Goal: Book appointment/travel/reservation

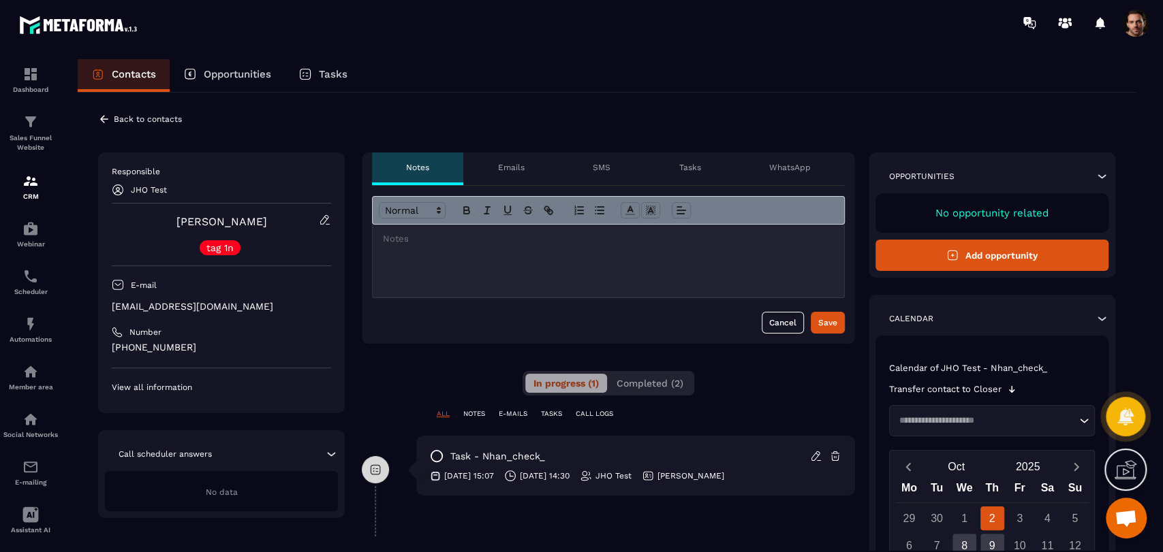
scroll to position [151, 0]
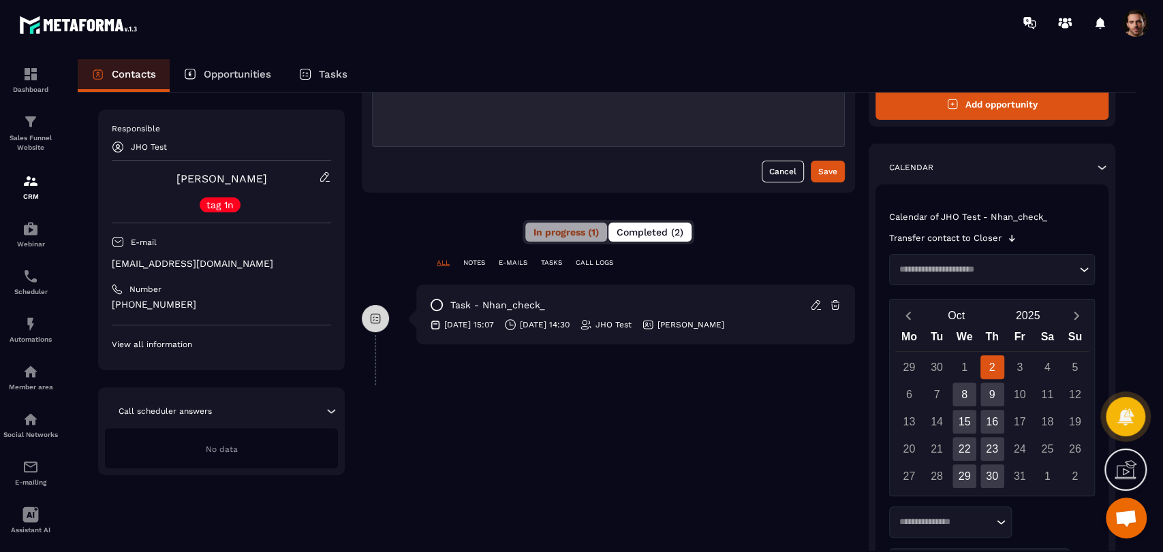
click at [663, 227] on span "Completed (2)" at bounding box center [649, 232] width 67 height 11
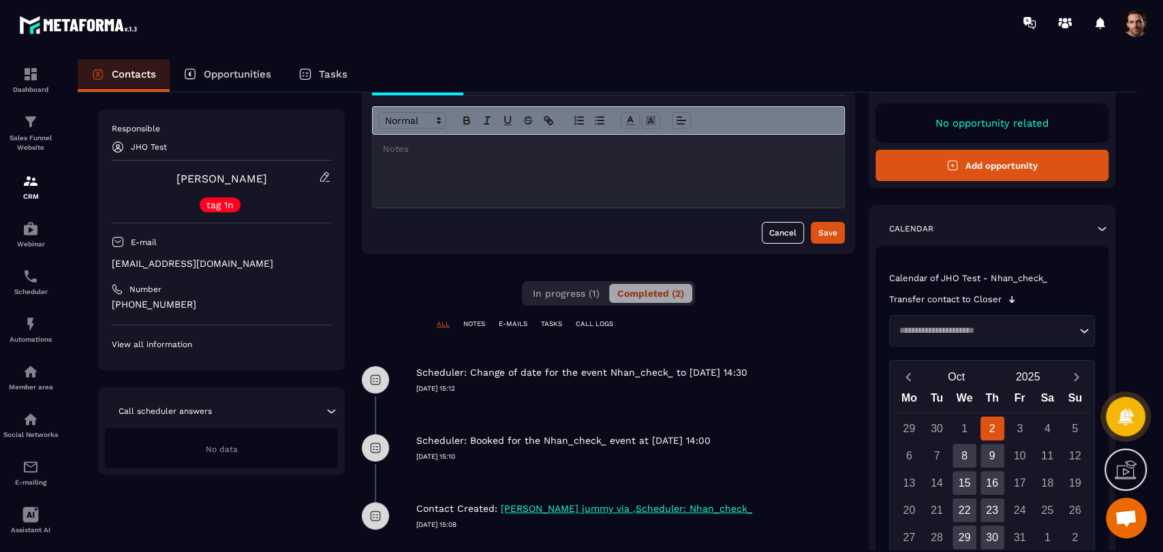
scroll to position [91, 0]
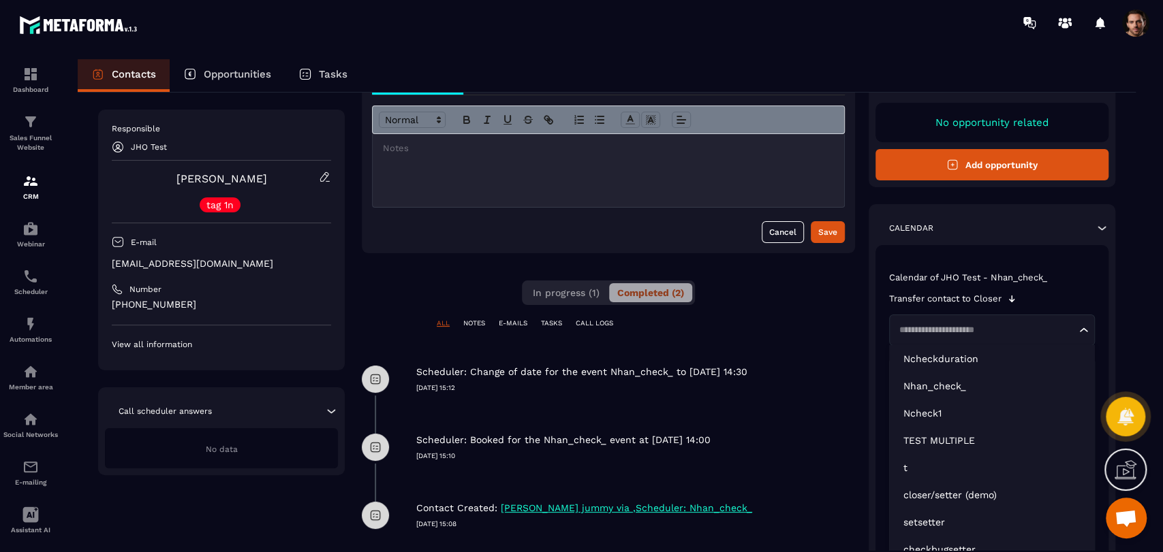
click at [930, 336] on div "Loading..." at bounding box center [992, 330] width 206 height 31
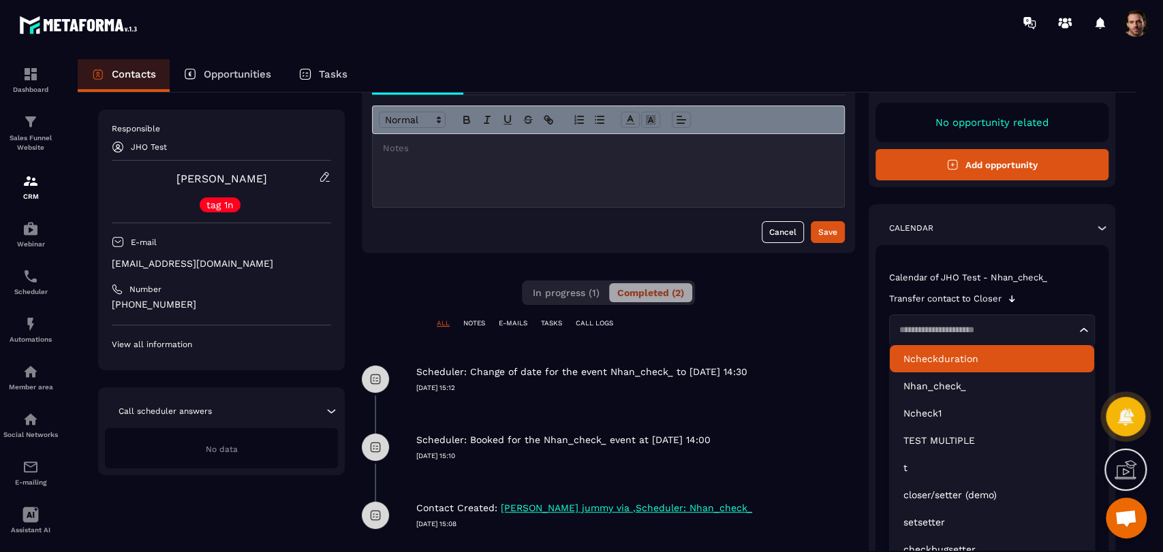
click at [939, 359] on p "Ncheckduration" at bounding box center [991, 359] width 177 height 14
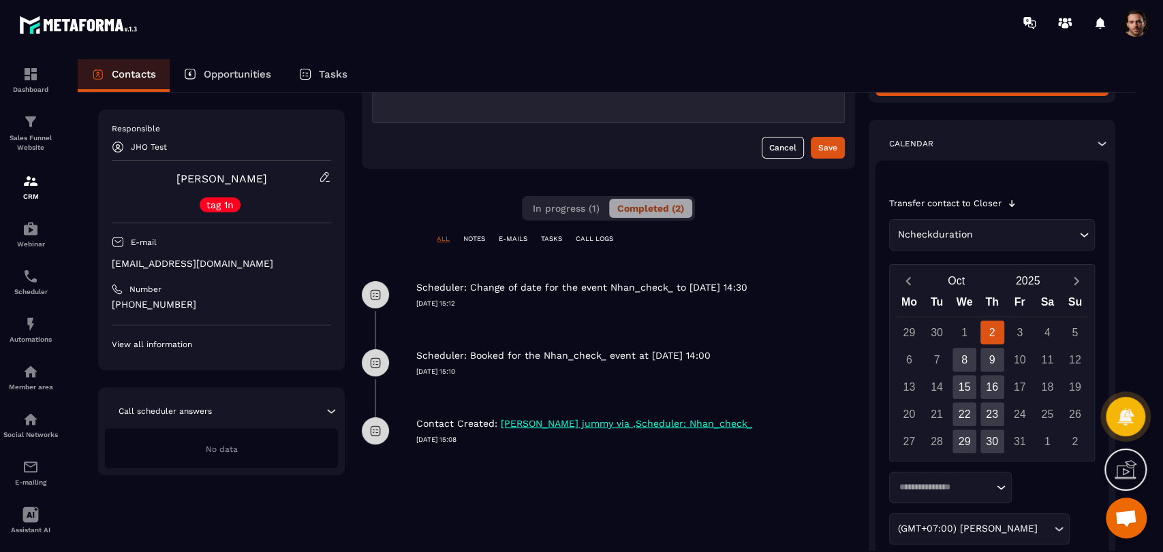
scroll to position [327, 0]
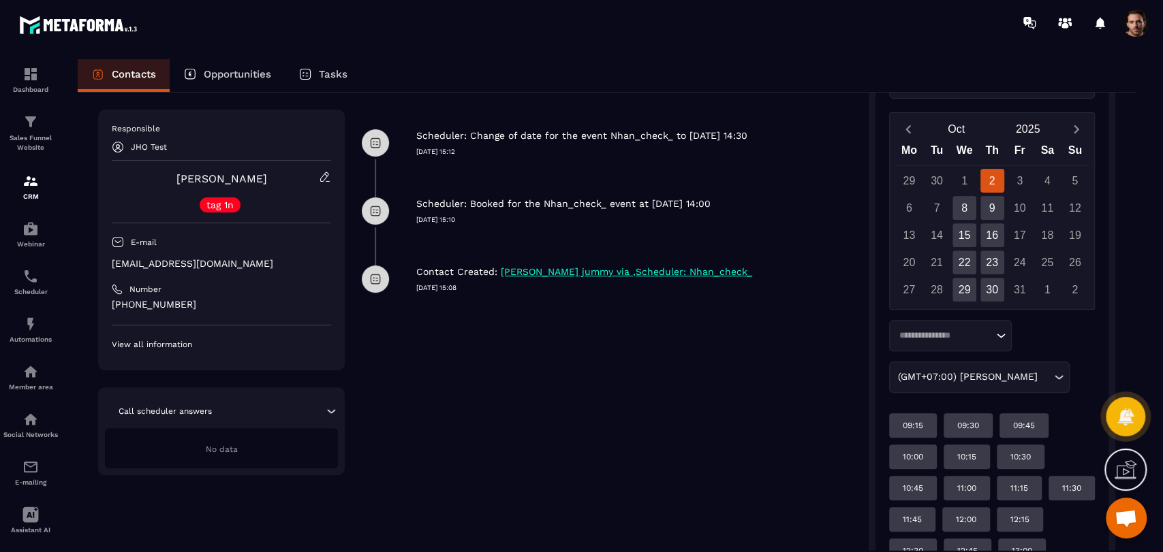
click at [963, 328] on div "Loading..." at bounding box center [950, 335] width 123 height 31
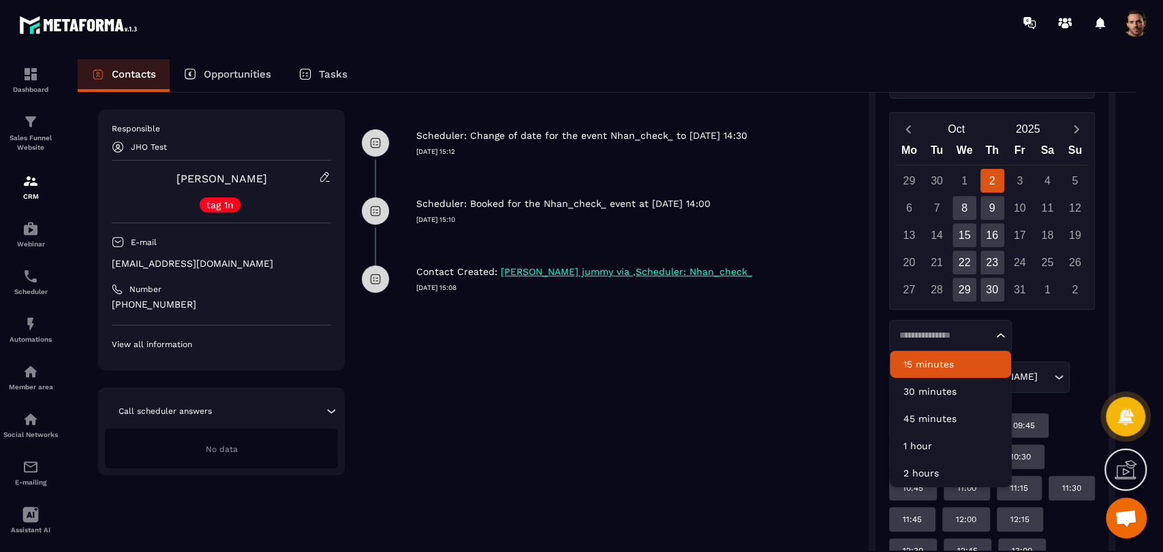
click at [950, 366] on p "15 minutes" at bounding box center [950, 365] width 94 height 14
click at [958, 336] on input "Search for option" at bounding box center [943, 336] width 98 height 14
click at [945, 395] on p "30 minutes" at bounding box center [950, 392] width 94 height 14
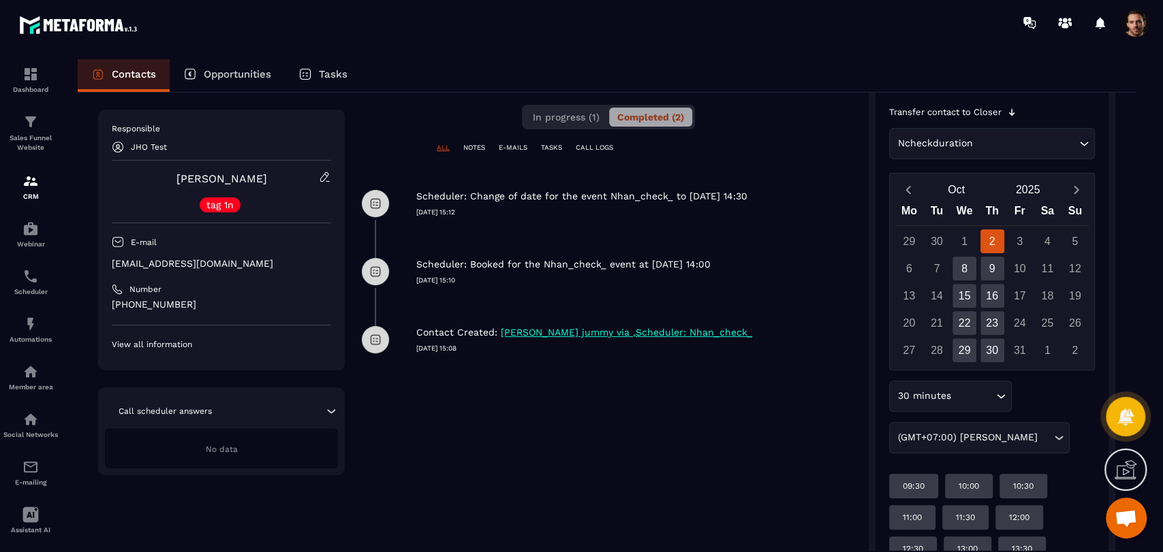
scroll to position [268, 0]
click at [965, 259] on div "8" at bounding box center [964, 267] width 24 height 24
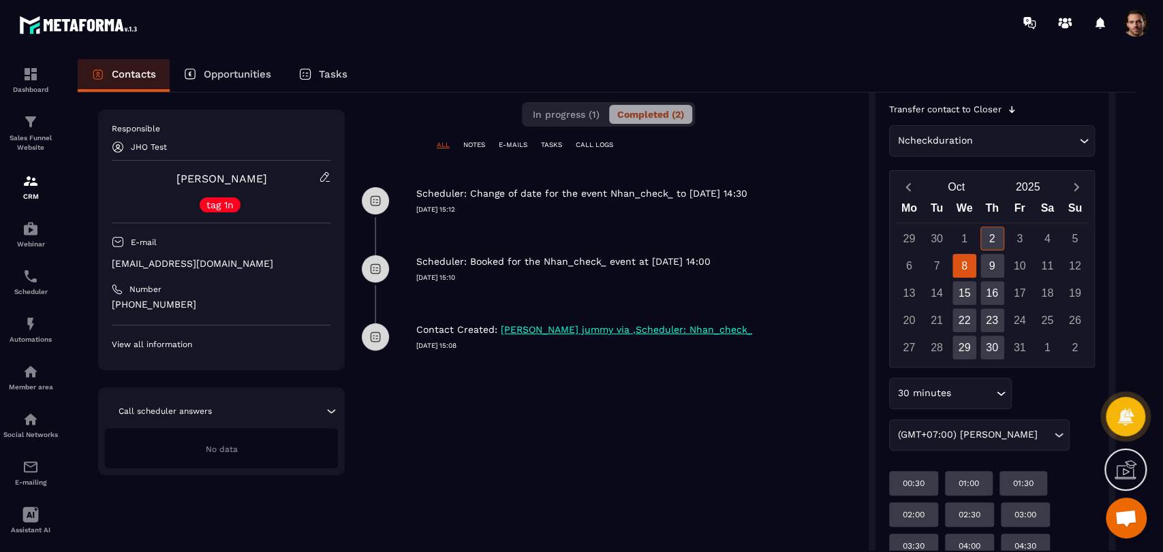
scroll to position [268, 0]
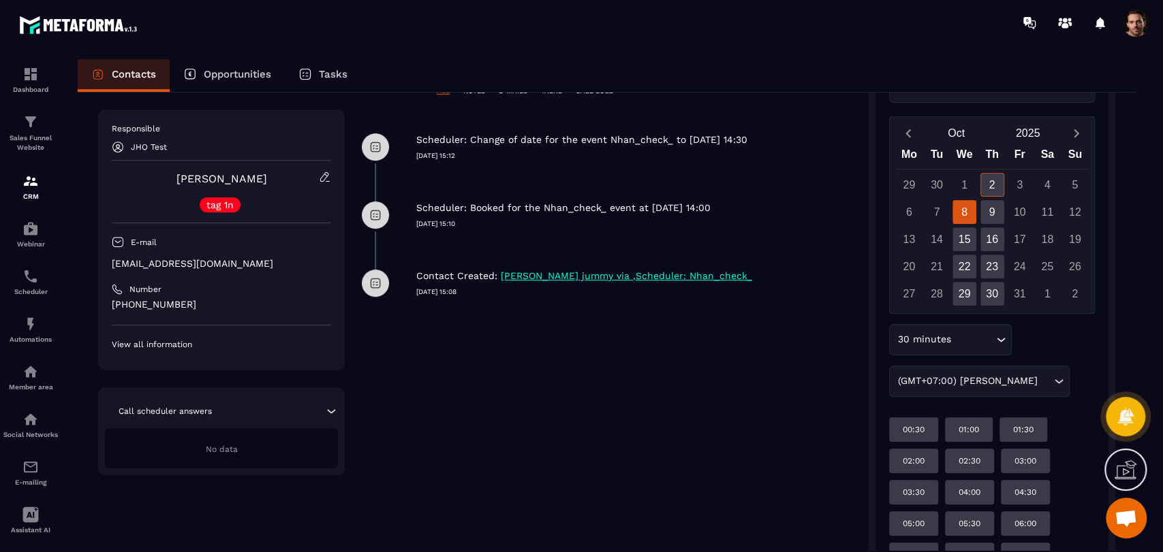
click at [950, 343] on div "30 minutes" at bounding box center [943, 339] width 101 height 15
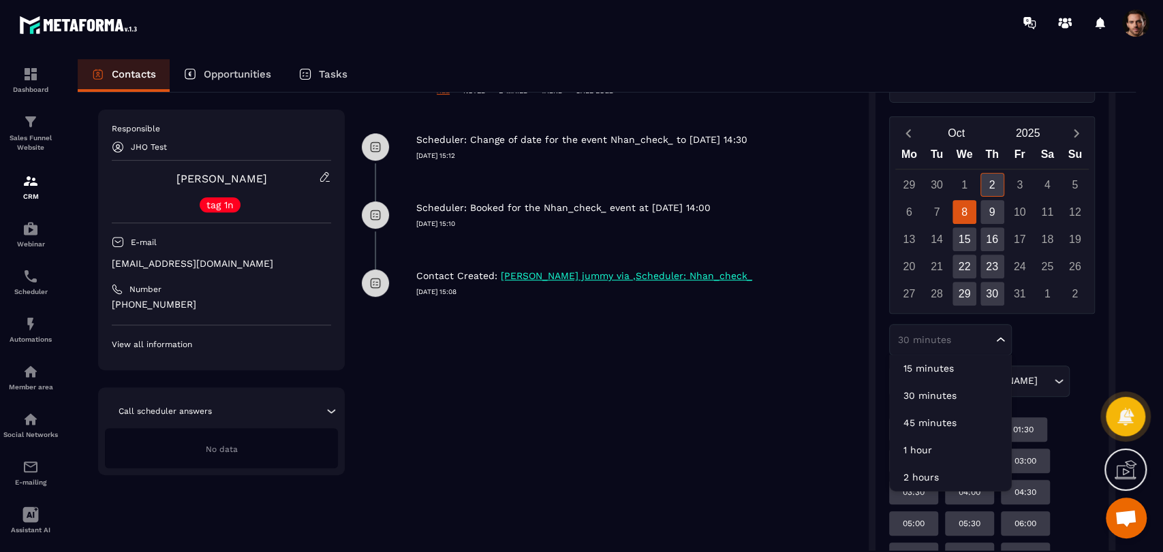
scroll to position [322, 0]
click at [941, 369] on p "15 minutes" at bounding box center [950, 369] width 94 height 14
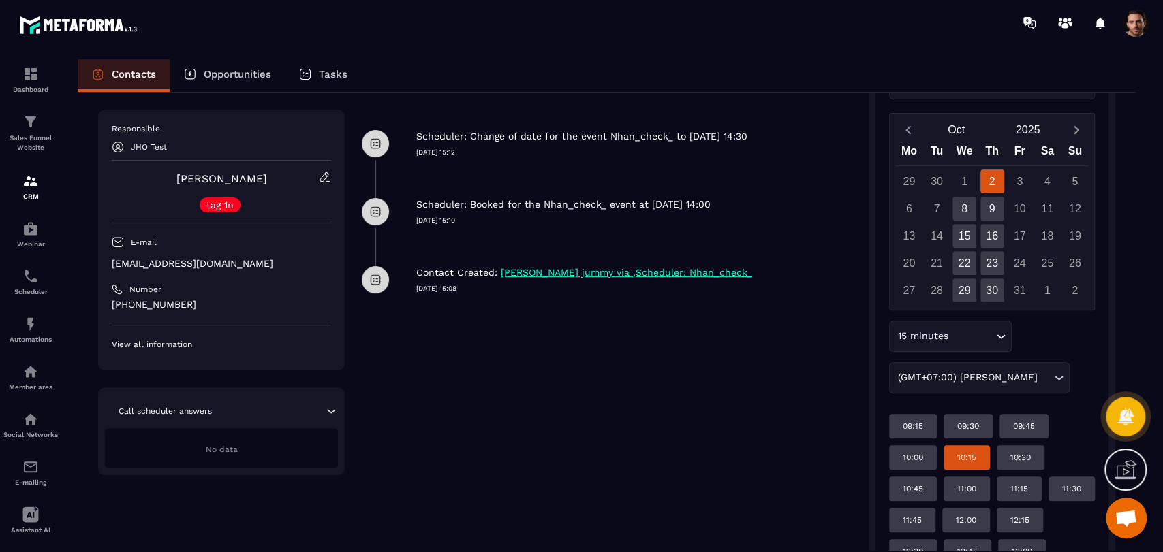
scroll to position [327, 0]
click at [1033, 425] on p "09:45" at bounding box center [1024, 425] width 22 height 11
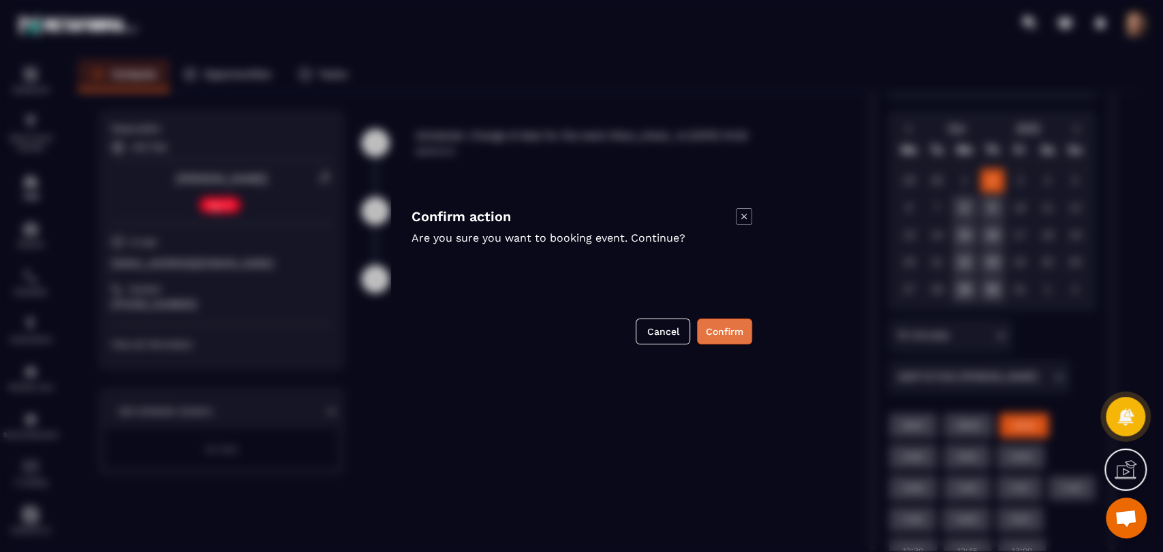
click at [738, 329] on button "Confirm" at bounding box center [724, 332] width 55 height 26
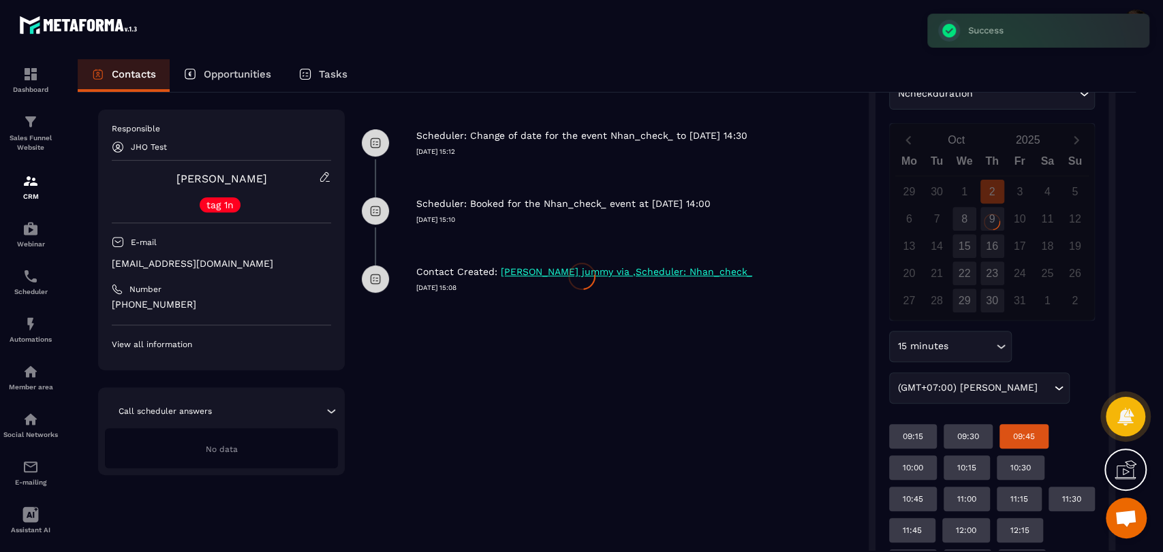
scroll to position [49, 0]
